Goal: Task Accomplishment & Management: Manage account settings

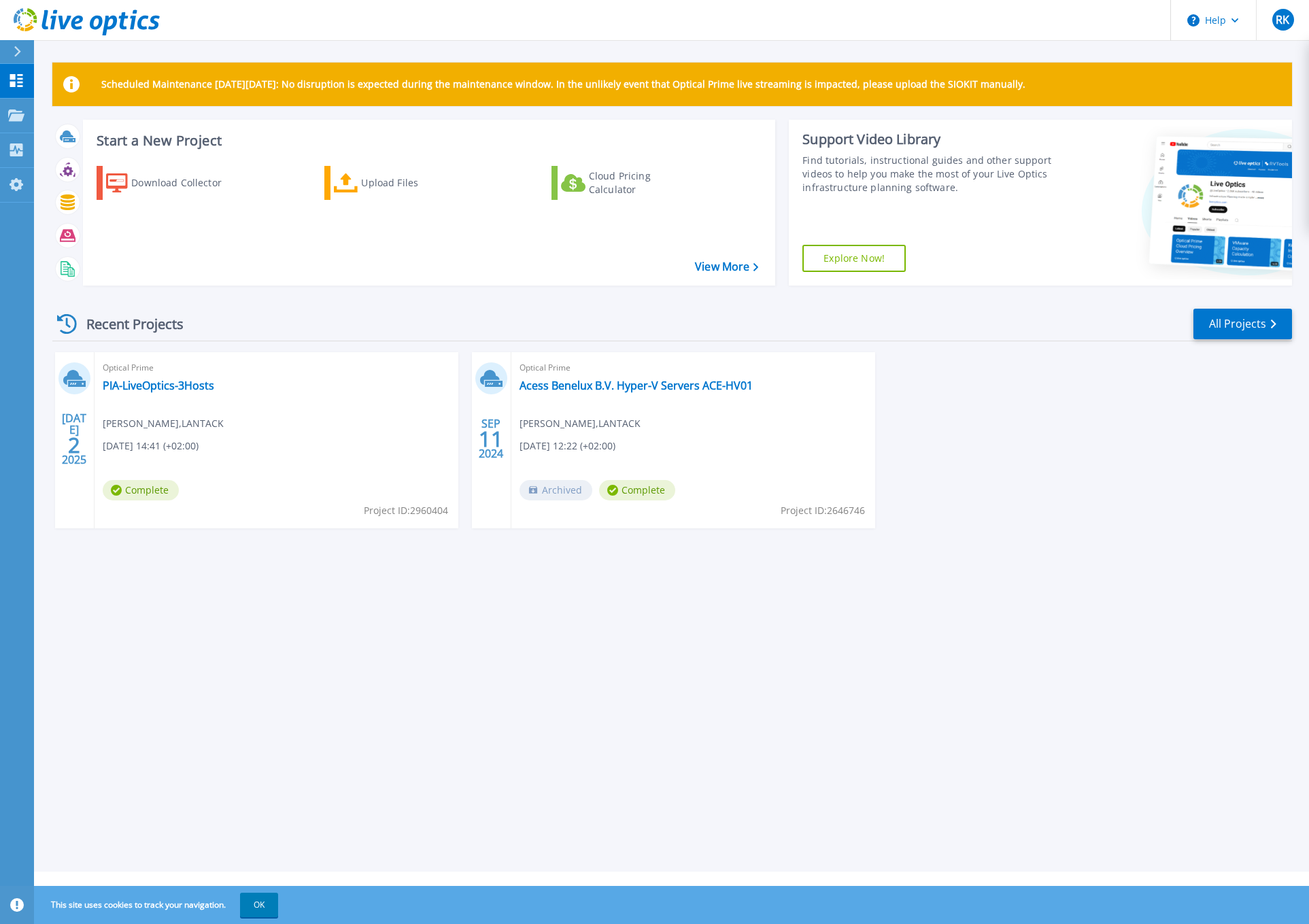
drag, startPoint x: 100, startPoint y: 84, endPoint x: 1145, endPoint y: 81, distance: 1045.0
click at [1145, 81] on div "Scheduled Maintenance [DATE][DATE]: No disruption is expected during the mainte…" at bounding box center [671, 84] width 1240 height 44
copy p "Scheduled Maintenance [DATE][DATE]: No disruption is expected during the mainte…"
drag, startPoint x: 272, startPoint y: 314, endPoint x: 264, endPoint y: 278, distance: 36.9
click at [272, 314] on div "Recent Projects All Projects" at bounding box center [671, 324] width 1240 height 34
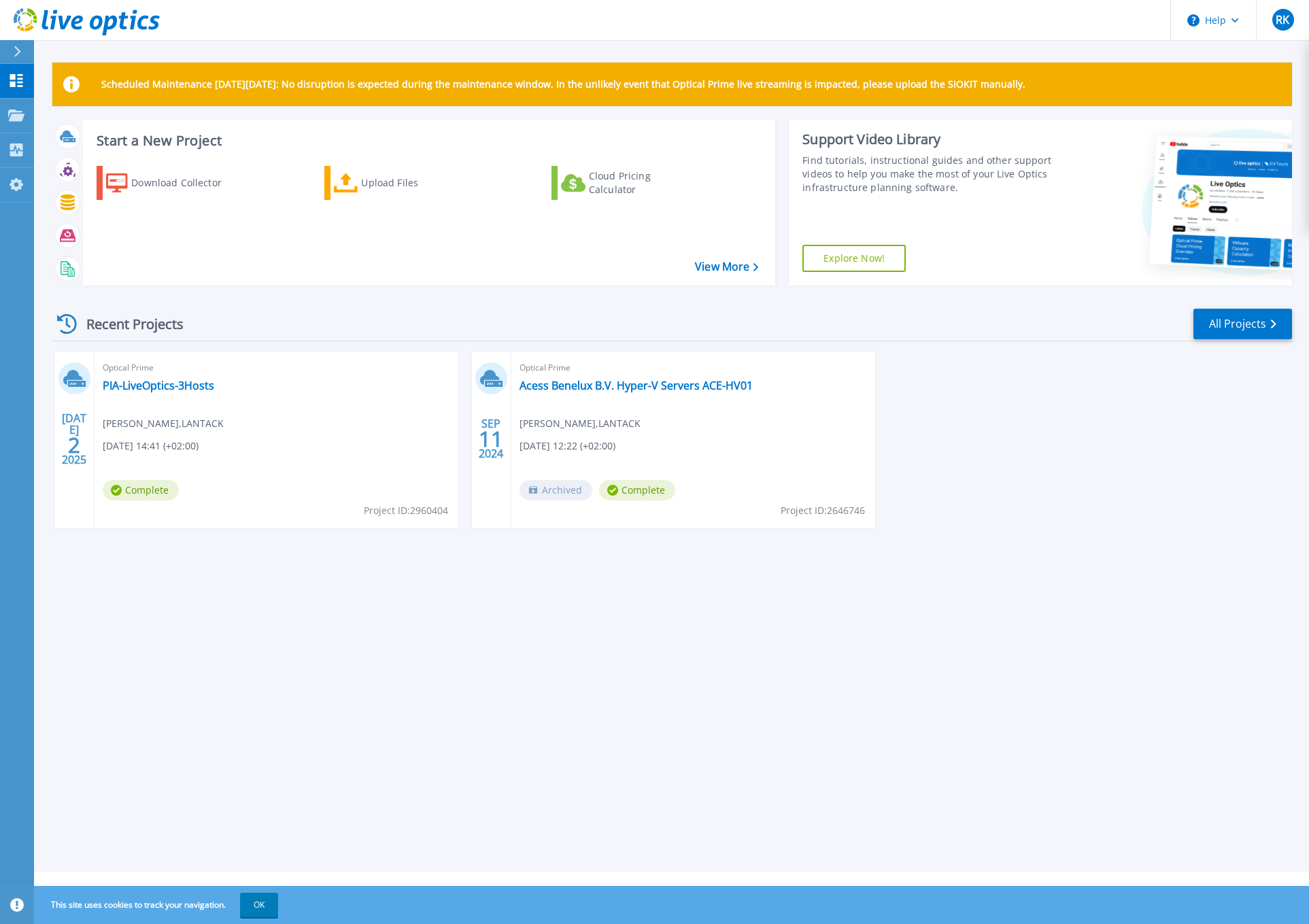
click at [290, 316] on div "Recent Projects All Projects" at bounding box center [671, 324] width 1240 height 34
drag, startPoint x: 1019, startPoint y: 38, endPoint x: 1088, endPoint y: 37, distance: 69.0
click at [1019, 38] on header "Help RK OEM End User [PERSON_NAME] [PERSON_NAME][EMAIL_ADDRESS][DOMAIN_NAME] LA…" at bounding box center [654, 20] width 1309 height 41
click at [1292, 25] on div "RK" at bounding box center [1283, 20] width 22 height 22
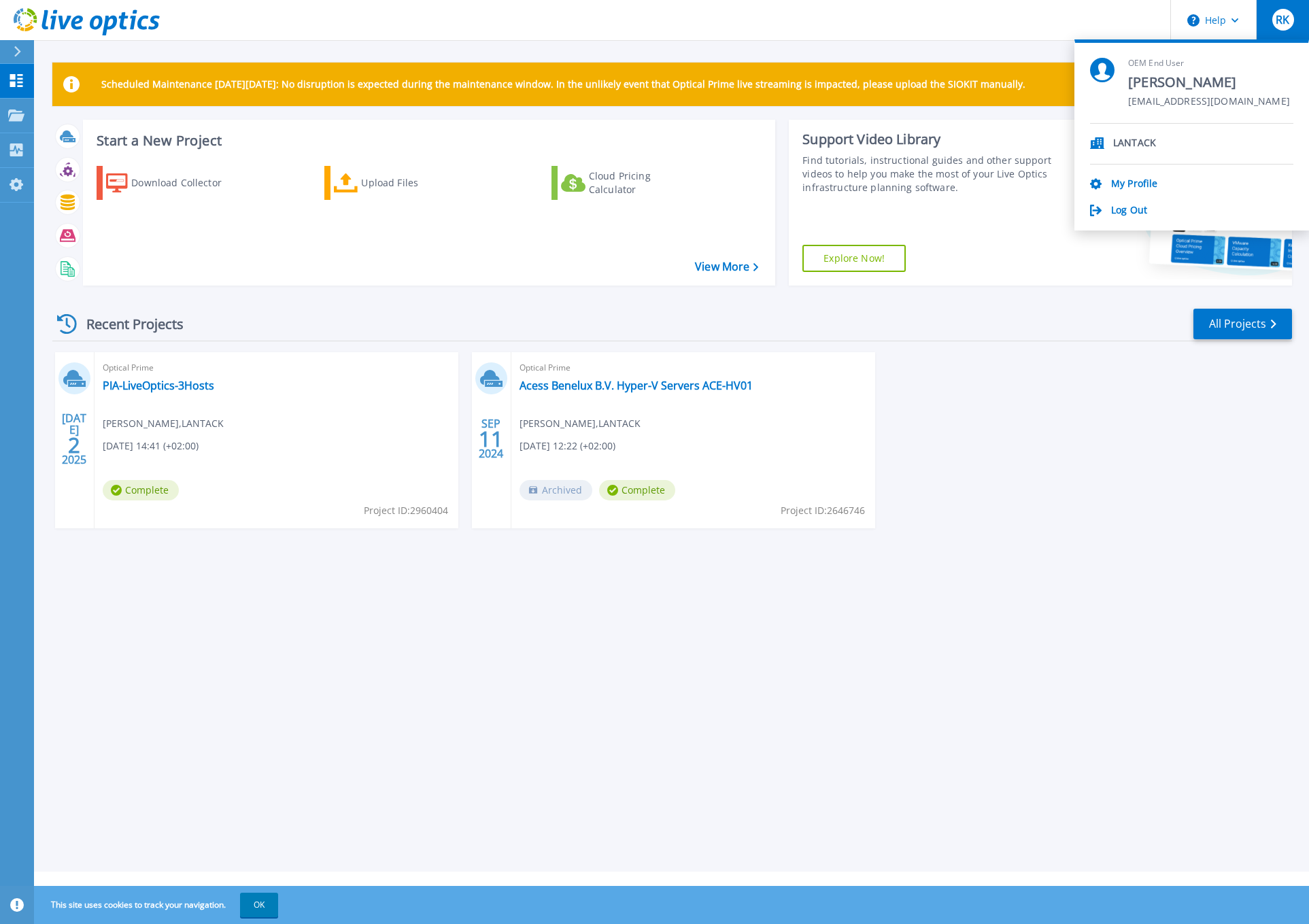
click at [1084, 372] on div "[DATE] Optical Prime PIA-LiveOptics-3Hosts [PERSON_NAME] , LANTACK [DATE] 14:41…" at bounding box center [666, 453] width 1250 height 203
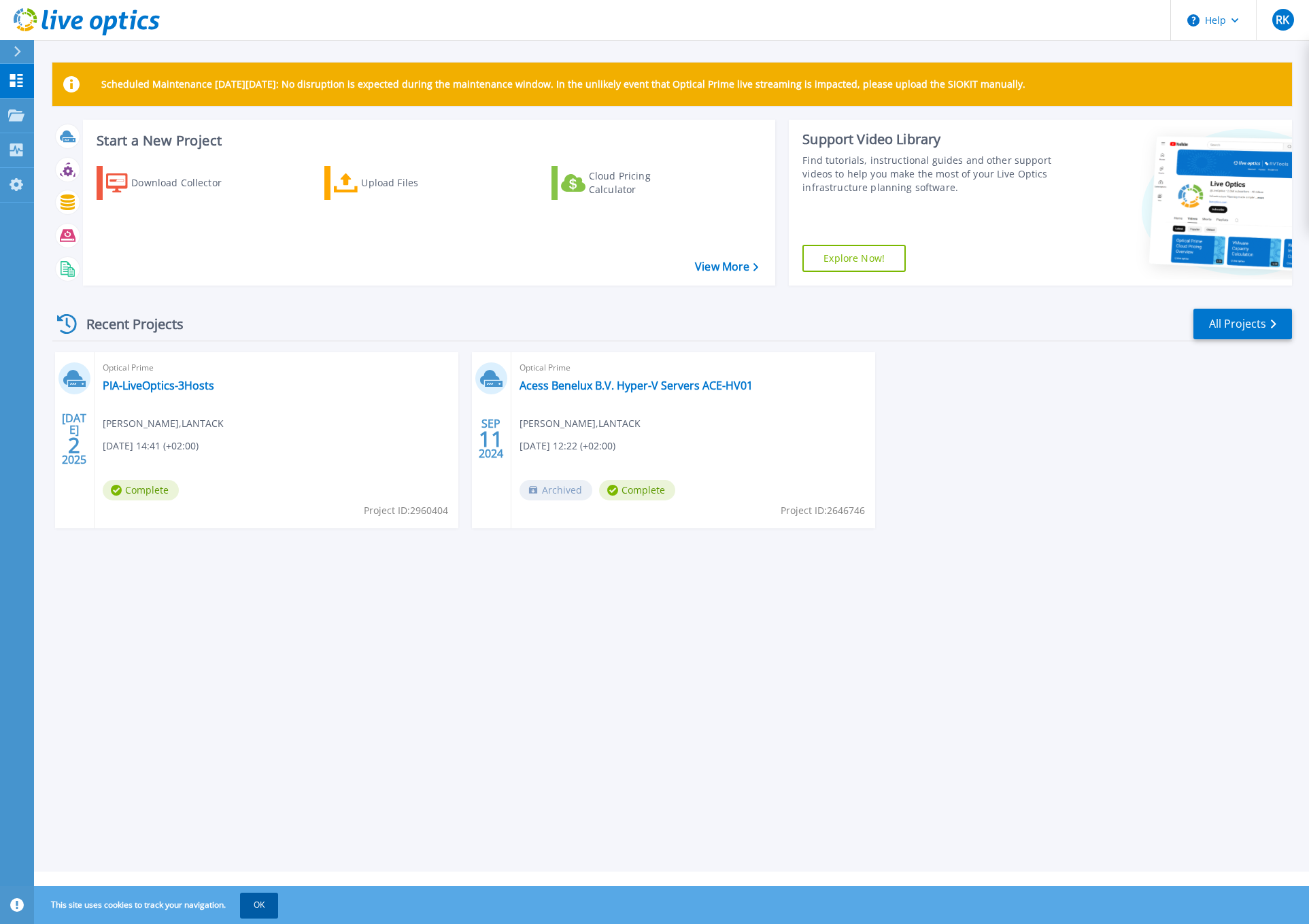
click at [277, 902] on button "OK" at bounding box center [259, 904] width 38 height 24
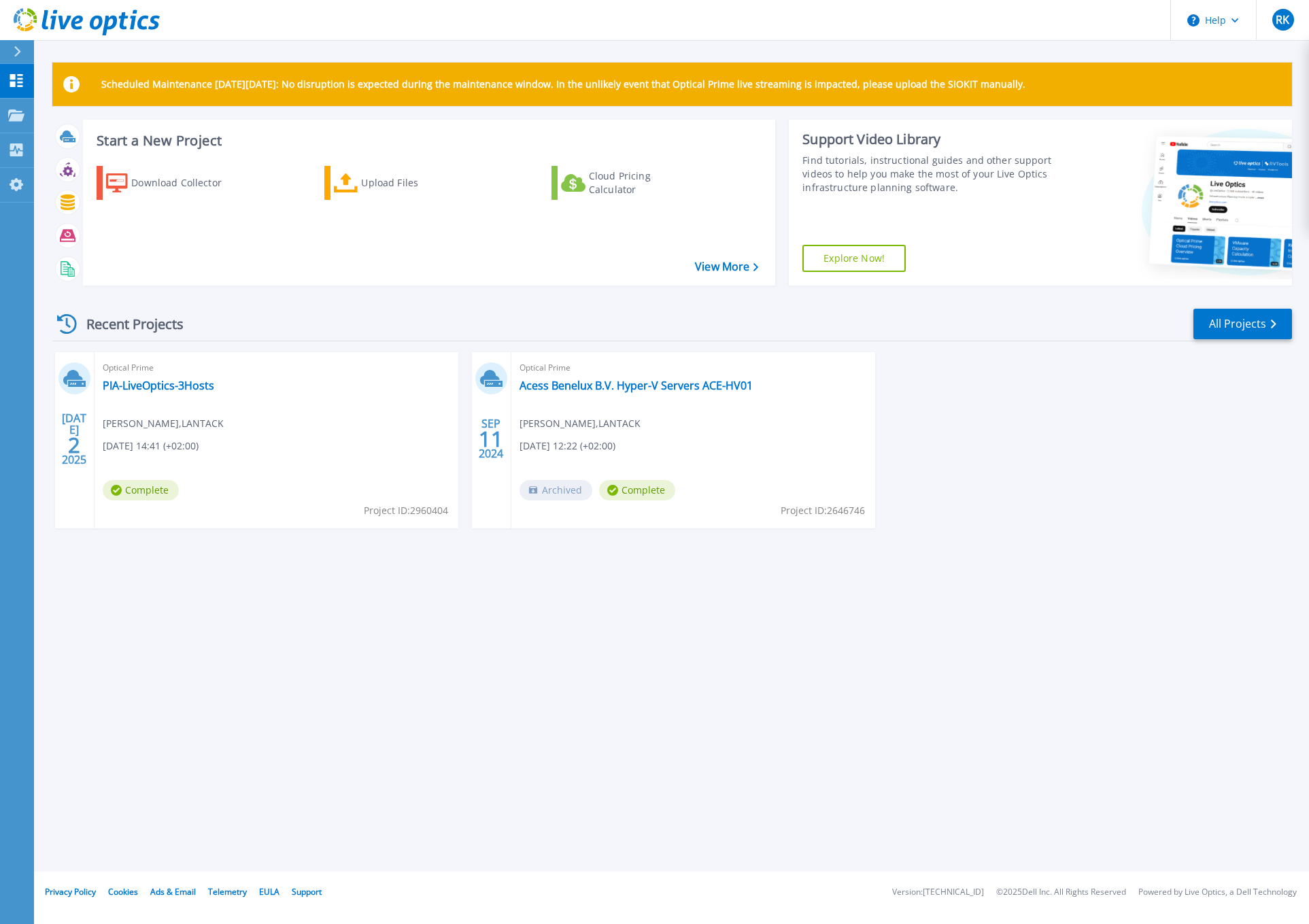
click at [351, 791] on div "Scheduled Maintenance [DATE][DATE]: No disruption is expected during the mainte…" at bounding box center [671, 435] width 1274 height 871
click at [17, 112] on icon at bounding box center [17, 115] width 17 height 11
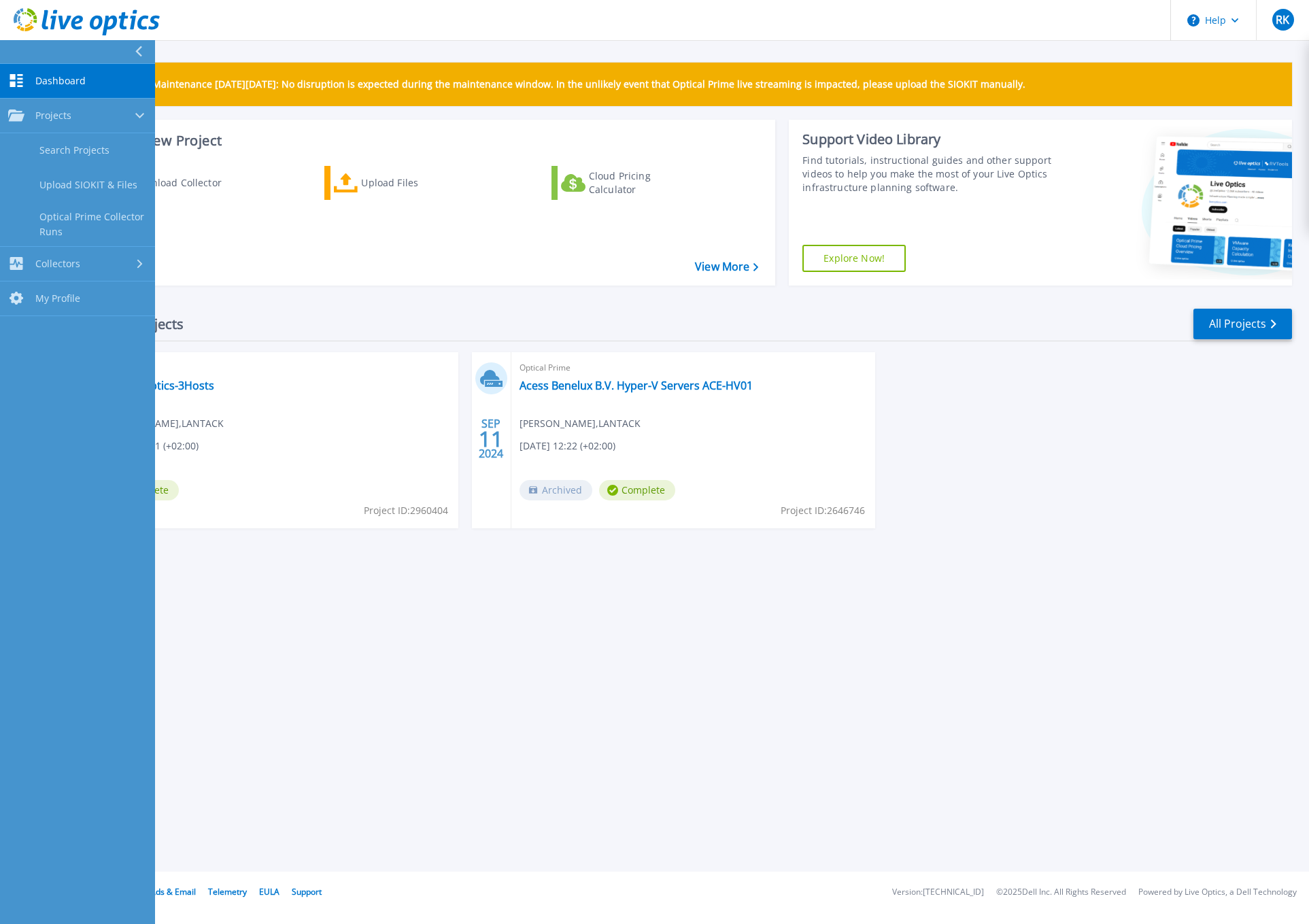
click at [18, 87] on link "Dashboard Dashboard" at bounding box center [77, 81] width 155 height 35
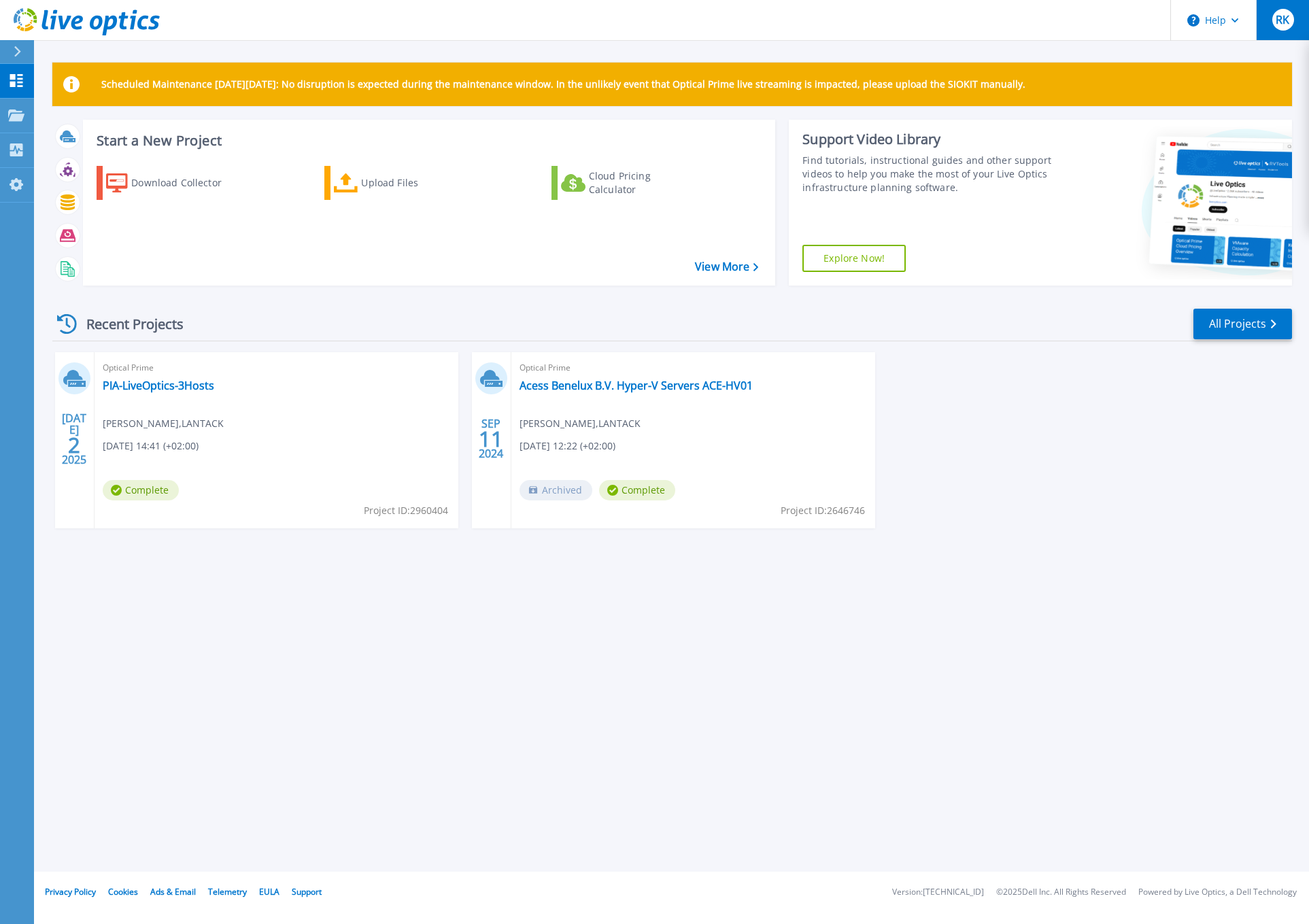
click at [1288, 25] on span "RK" at bounding box center [1282, 20] width 14 height 11
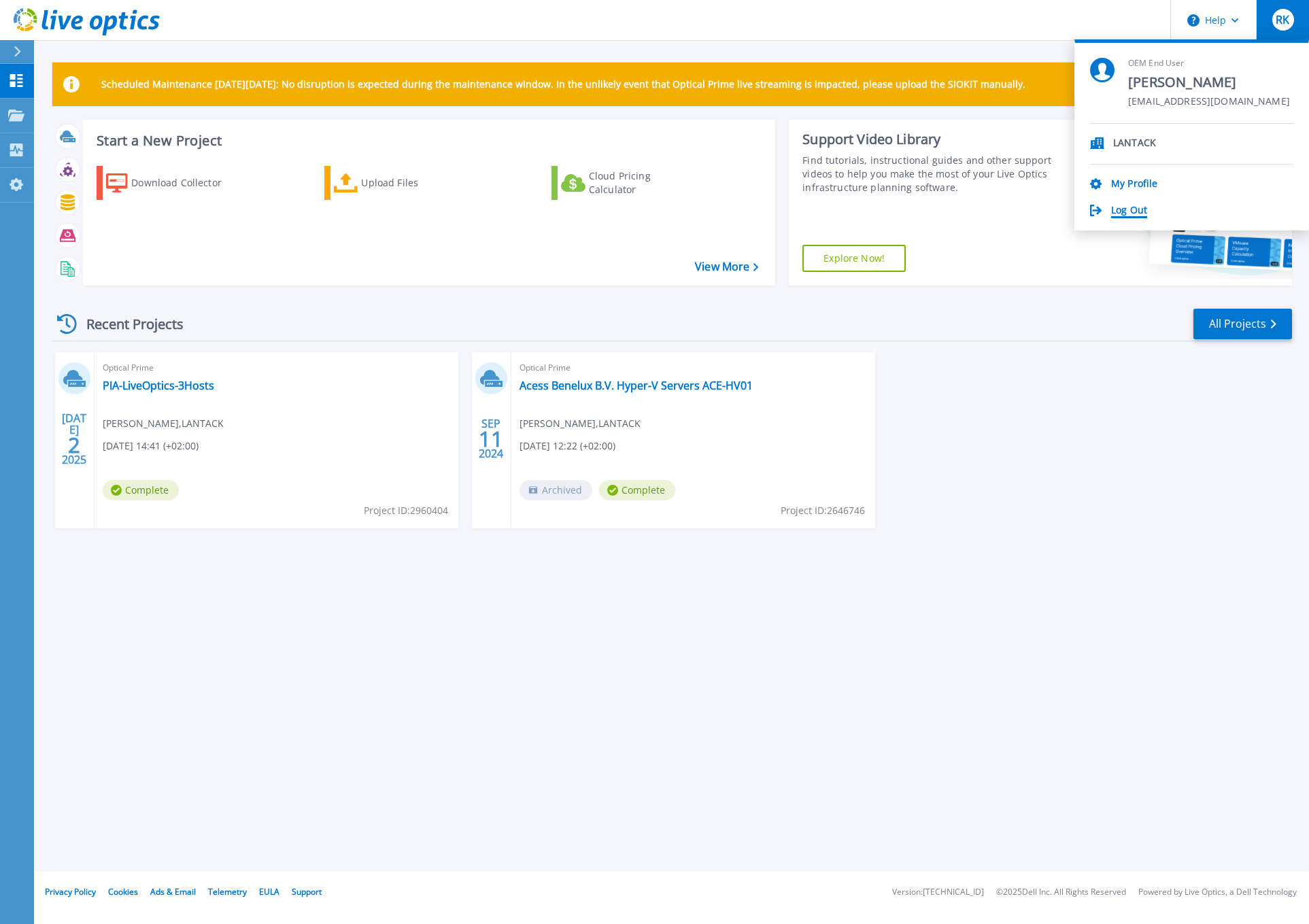
click at [1137, 210] on link "Log Out" at bounding box center [1129, 210] width 36 height 13
